Goal: Transaction & Acquisition: Purchase product/service

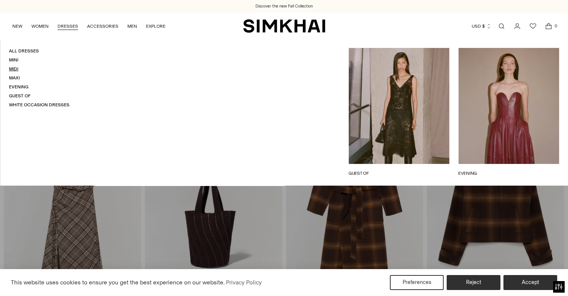
click at [12, 70] on link "Midi" at bounding box center [13, 68] width 9 height 5
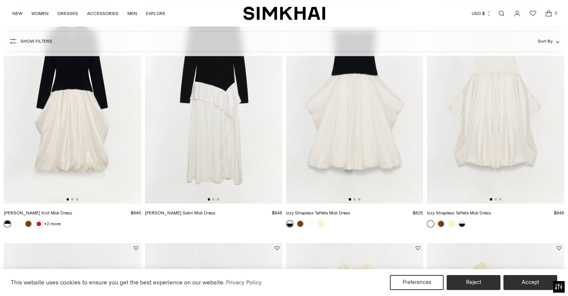
scroll to position [411, 0]
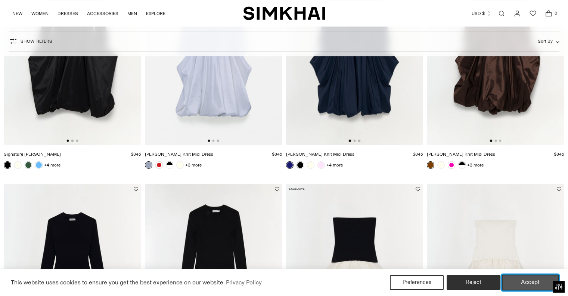
click at [518, 284] on button "Accept" at bounding box center [530, 282] width 57 height 16
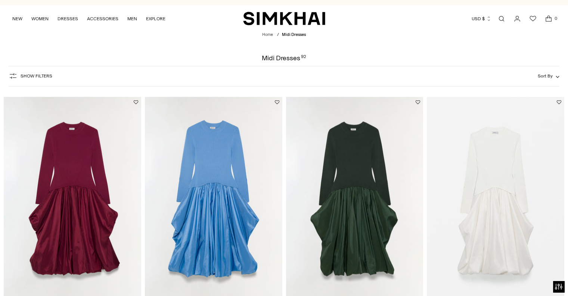
scroll to position [0, 0]
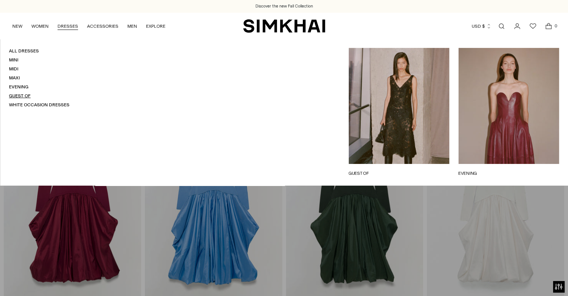
click at [24, 98] on link "Guest Of" at bounding box center [20, 95] width 22 height 5
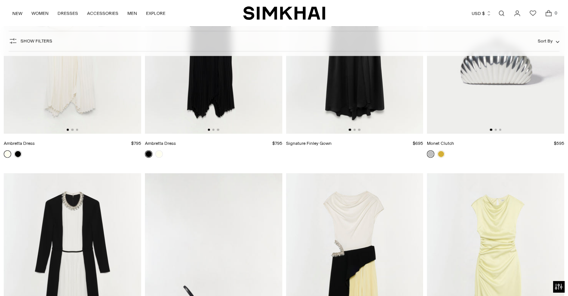
scroll to position [3101, 0]
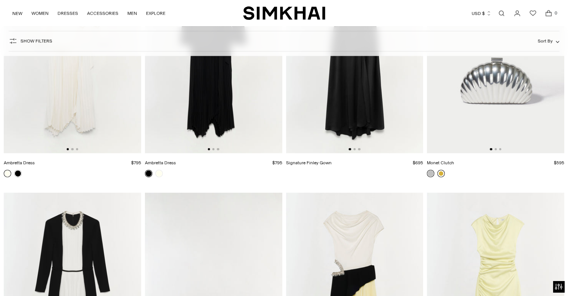
click at [444, 174] on link at bounding box center [441, 173] width 7 height 7
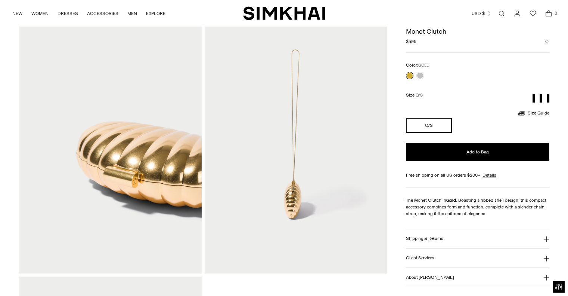
scroll to position [262, 0]
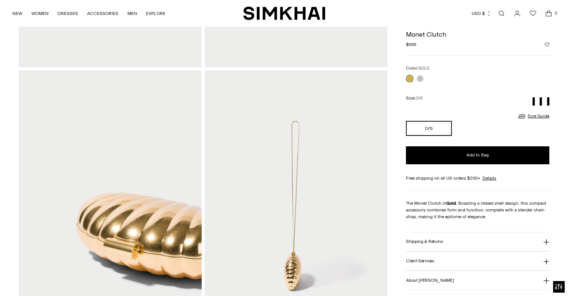
click at [296, 167] on img at bounding box center [296, 207] width 183 height 274
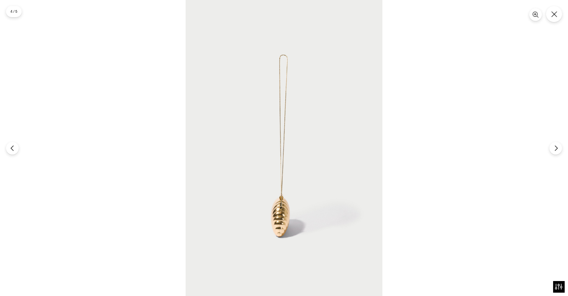
click at [288, 163] on img at bounding box center [284, 148] width 197 height 296
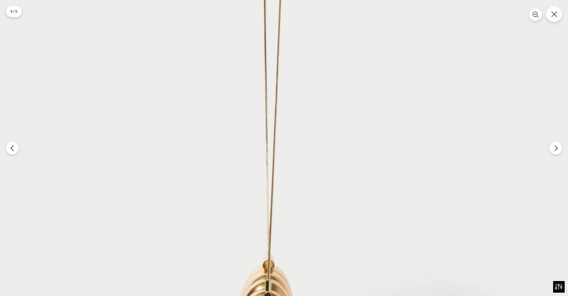
click at [288, 163] on img at bounding box center [276, 116] width 591 height 887
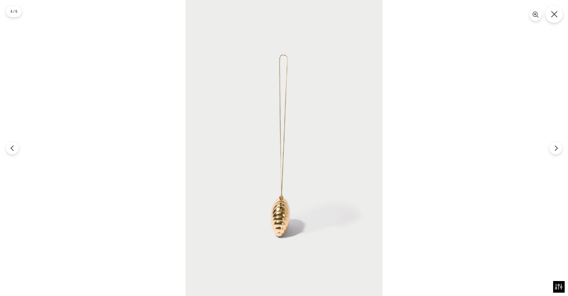
click at [559, 12] on button "Close" at bounding box center [555, 14] width 18 height 18
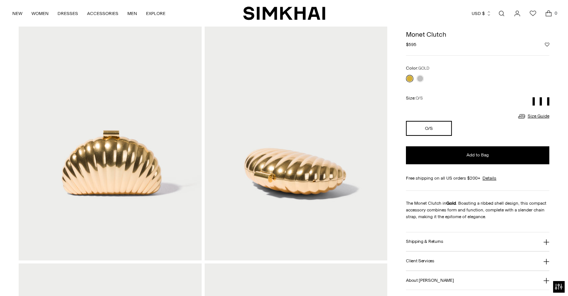
scroll to position [0, 0]
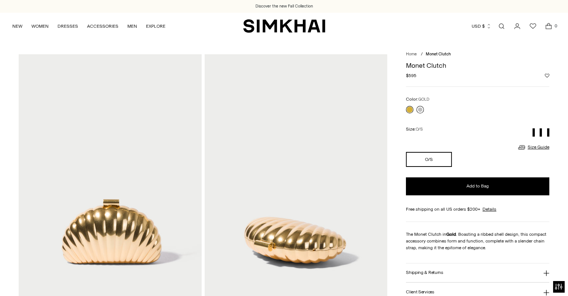
click at [421, 111] on link at bounding box center [420, 109] width 7 height 7
